Goal: Transaction & Acquisition: Purchase product/service

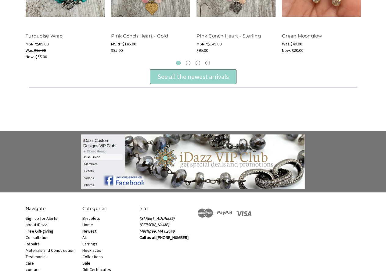
scroll to position [220, 0]
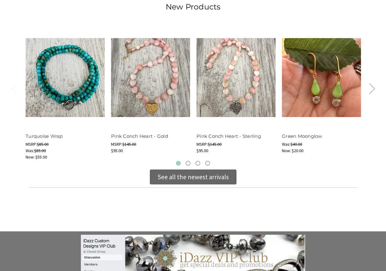
click at [178, 180] on div "See all the newest arrivals" at bounding box center [192, 177] width 71 height 10
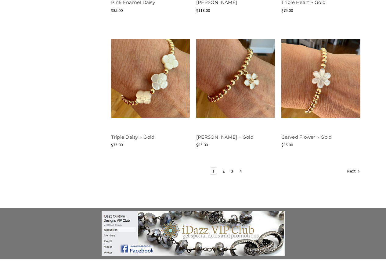
scroll to position [823, 0]
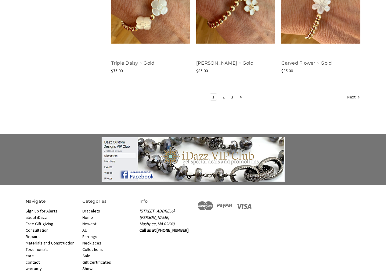
click at [221, 97] on link "2" at bounding box center [223, 97] width 6 height 7
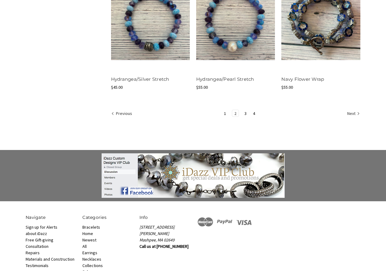
scroll to position [853, 0]
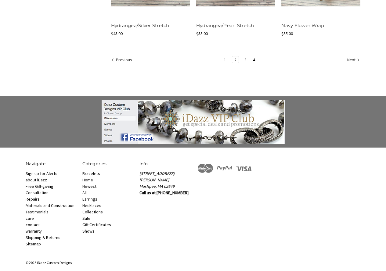
click at [243, 60] on link "3" at bounding box center [245, 59] width 6 height 7
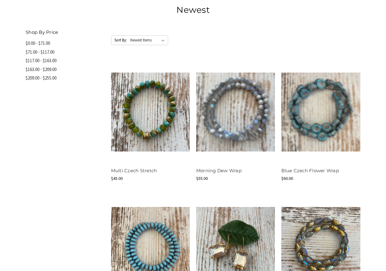
scroll to position [305, 0]
click at [164, 41] on select "Featured Items Newest Items Best Selling A to Z Z to A By Review Price: Ascendi…" at bounding box center [148, 40] width 38 height 9
select select "bestselling"
click at [130, 36] on select "Featured Items Newest Items Best Selling A to Z Z to A By Review Price: Ascendi…" at bounding box center [148, 40] width 38 height 9
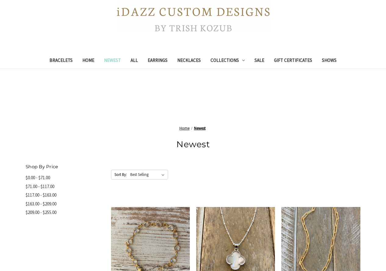
scroll to position [152, 0]
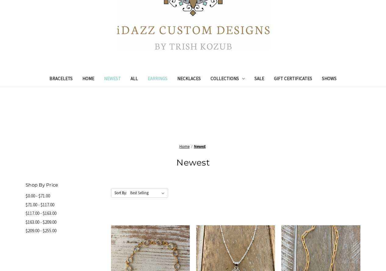
click at [158, 81] on link "Earrings" at bounding box center [158, 79] width 30 height 15
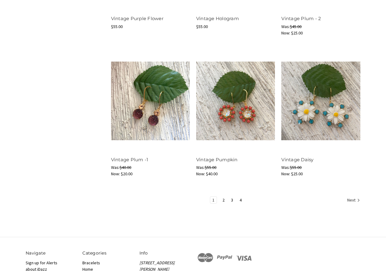
scroll to position [701, 0]
click at [224, 199] on link "2" at bounding box center [223, 199] width 6 height 7
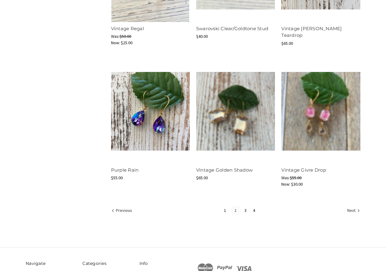
scroll to position [701, 0]
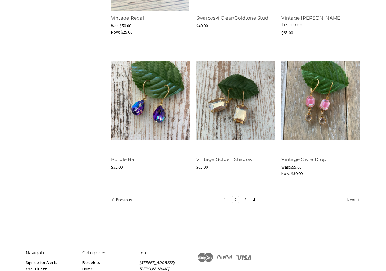
click at [242, 199] on link "3" at bounding box center [245, 199] width 6 height 7
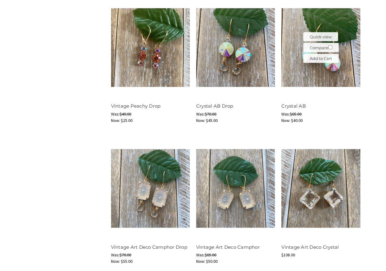
scroll to position [671, 0]
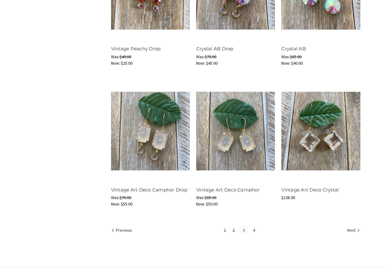
click at [254, 230] on link "4" at bounding box center [254, 230] width 6 height 7
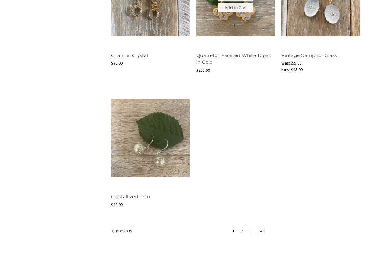
scroll to position [396, 0]
